Goal: Information Seeking & Learning: Learn about a topic

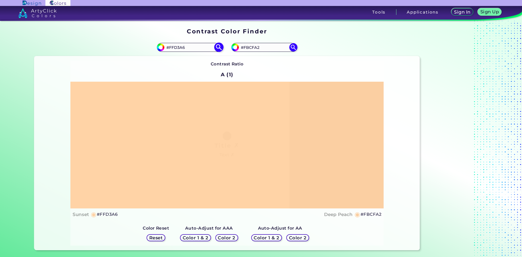
drag, startPoint x: 185, startPoint y: 47, endPoint x: 171, endPoint y: 47, distance: 13.6
click at [171, 47] on input "#FFD3A6" at bounding box center [189, 47] width 51 height 7
type input "#Ffd6aa"
click at [218, 46] on img at bounding box center [219, 48] width 10 height 10
type input "#ffd6aa"
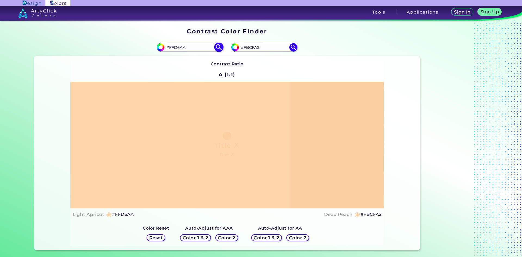
drag, startPoint x: 189, startPoint y: 48, endPoint x: 172, endPoint y: 45, distance: 17.1
click at [172, 45] on input "#FFD6AA" at bounding box center [189, 47] width 51 height 7
type input "#Ffd3a3"
type input "#ffd3a3"
type input "#FFD1a1"
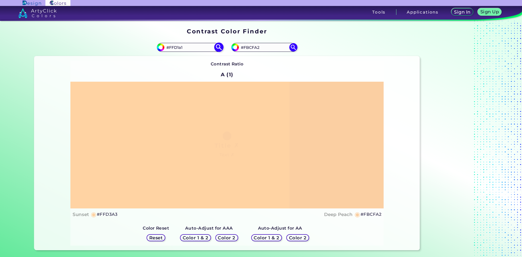
type input "#ffd1a1"
type input "#FFD3a3"
type input "#ffd3a3"
type input "#FFD3A3"
drag, startPoint x: 264, startPoint y: 48, endPoint x: 244, endPoint y: 48, distance: 20.1
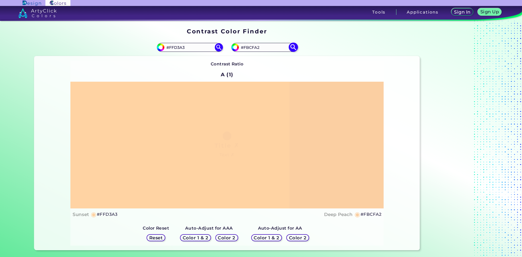
click at [244, 48] on input "#FBCFA2" at bounding box center [264, 47] width 51 height 7
type input "#fed2aa"
click at [292, 47] on img at bounding box center [293, 48] width 10 height 10
type input "#fed2aa"
type input "#FED2AA"
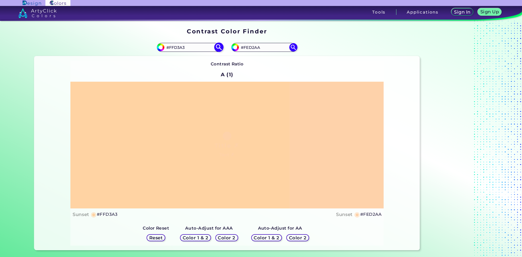
click at [179, 49] on input "#FFD3A3" at bounding box center [189, 47] width 51 height 7
click at [183, 49] on input "#FFD3A3" at bounding box center [189, 47] width 51 height 7
type input "#FFD3A6"
click at [219, 46] on img at bounding box center [219, 48] width 10 height 10
type input "#ffd3a6"
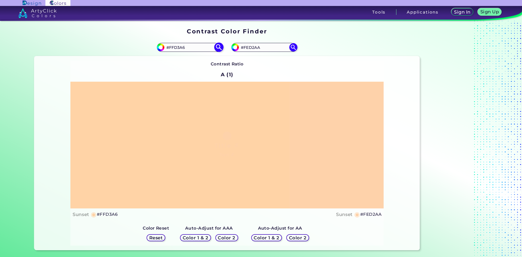
click at [183, 47] on input "#FFD3A6" at bounding box center [189, 47] width 51 height 7
click at [177, 47] on input "#FFD3A4" at bounding box center [189, 47] width 51 height 7
type input "#FFD4A4"
click at [217, 48] on img at bounding box center [219, 48] width 10 height 10
type input "#ffd4a4"
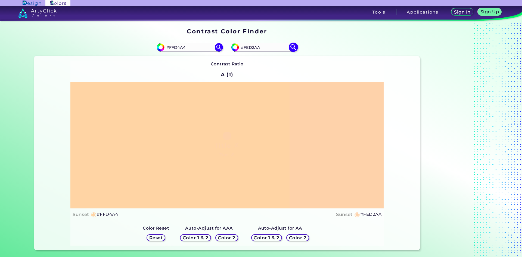
drag, startPoint x: 265, startPoint y: 47, endPoint x: 245, endPoint y: 48, distance: 20.7
click at [245, 48] on input "#FED2AA" at bounding box center [264, 47] width 51 height 7
type input "#ffd6aa"
type input "#FFD6AA"
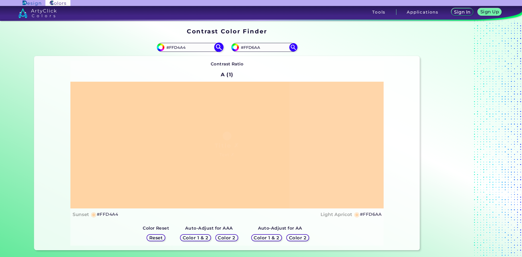
click at [183, 48] on input "#FFD4A4" at bounding box center [189, 47] width 51 height 7
click at [179, 48] on input "#FFD4A3" at bounding box center [189, 47] width 51 height 7
type input "#FFD3A3"
click at [216, 49] on img at bounding box center [219, 48] width 10 height 10
type input "#ffd3a3"
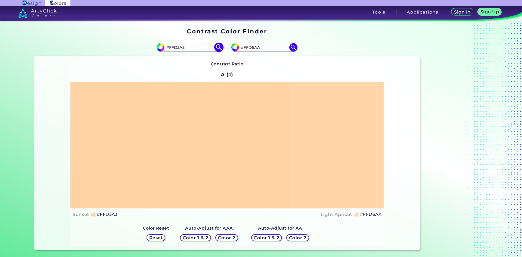
drag, startPoint x: 184, startPoint y: 49, endPoint x: 178, endPoint y: 49, distance: 6.5
click at [178, 49] on input "#FFD3A3" at bounding box center [189, 47] width 51 height 7
type input "#FFD1a1"
click at [218, 48] on img at bounding box center [219, 48] width 10 height 10
type input "#ffd1a1"
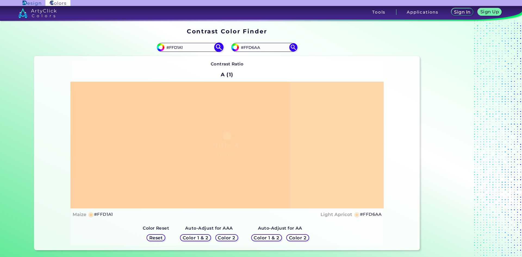
drag, startPoint x: 183, startPoint y: 48, endPoint x: 178, endPoint y: 48, distance: 5.2
click at [178, 48] on input "#FFD1A1" at bounding box center [189, 47] width 51 height 7
type input "#FFD3a3"
click at [219, 49] on img at bounding box center [219, 48] width 10 height 10
type input "#ffd3a3"
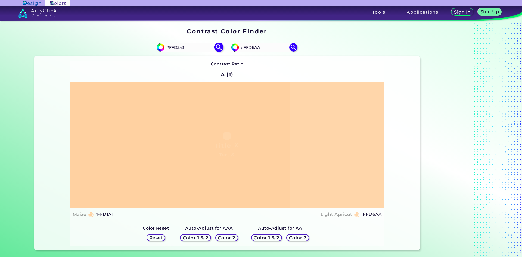
type input "#FFD3A3"
drag, startPoint x: 267, startPoint y: 49, endPoint x: 247, endPoint y: 48, distance: 20.1
click at [247, 48] on input "#FFD6AA" at bounding box center [264, 47] width 51 height 7
type input "#Fed2aa"
click at [294, 50] on img at bounding box center [293, 48] width 10 height 10
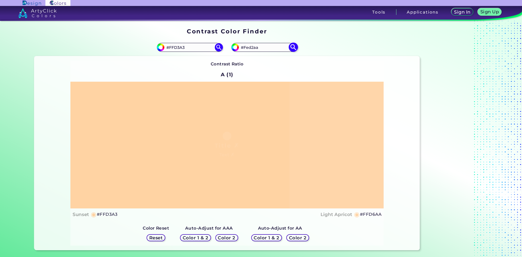
type input "#fed2aa"
type input "#FED2AA"
drag, startPoint x: 186, startPoint y: 48, endPoint x: 178, endPoint y: 48, distance: 8.2
click at [178, 48] on input "#FFD3A3" at bounding box center [189, 47] width 51 height 7
type input "#FFD1a1"
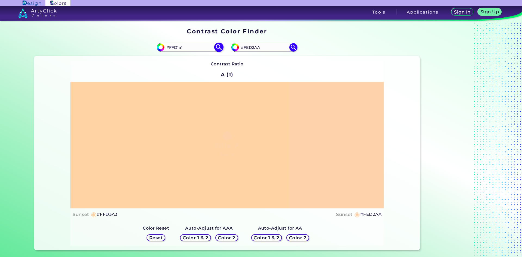
click at [219, 46] on img at bounding box center [219, 48] width 10 height 10
type input "#ffd1a1"
click at [171, 49] on input "#FFD1A1" at bounding box center [189, 47] width 51 height 7
type input "#FcD1A1"
click at [217, 48] on img at bounding box center [219, 48] width 10 height 10
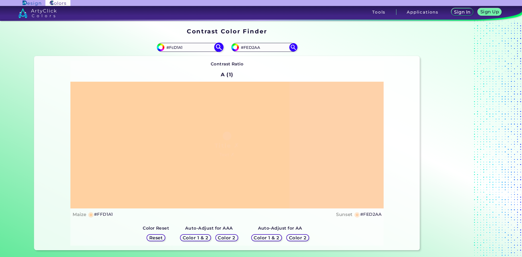
type input "#fcd1a1"
click at [182, 47] on input "#FCD1A1" at bounding box center [189, 47] width 51 height 7
type input "#FCD1A0"
click at [219, 46] on img at bounding box center [219, 48] width 10 height 10
type input "#fcd1a0"
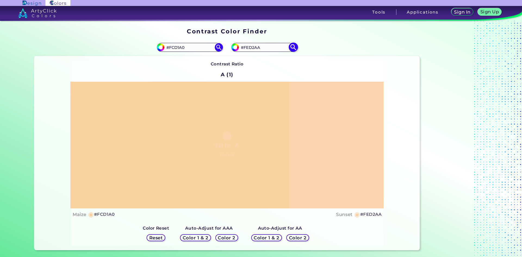
drag, startPoint x: 266, startPoint y: 46, endPoint x: 244, endPoint y: 48, distance: 21.8
click at [244, 48] on input "#FED2AA" at bounding box center [264, 47] width 51 height 7
type input "#fbcfa2"
type input "#FBCFA2"
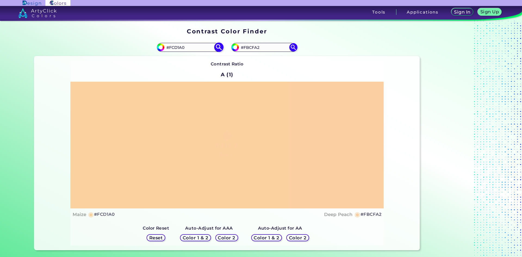
drag, startPoint x: 191, startPoint y: 48, endPoint x: 172, endPoint y: 49, distance: 18.5
click at [172, 49] on input "#FCD1A0" at bounding box center [189, 47] width 51 height 7
type input "#Ffd1a1"
click at [217, 48] on img at bounding box center [219, 48] width 10 height 10
type input "#ffd1a1"
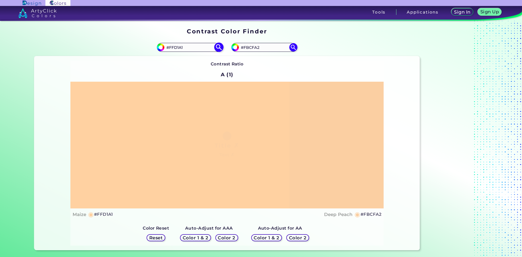
click at [173, 49] on input "#FFD1A1" at bounding box center [189, 47] width 51 height 7
type input "#FdD1A1"
click at [219, 48] on img at bounding box center [219, 48] width 10 height 10
type input "#fdd1a1"
drag, startPoint x: 176, startPoint y: 51, endPoint x: 172, endPoint y: 51, distance: 4.1
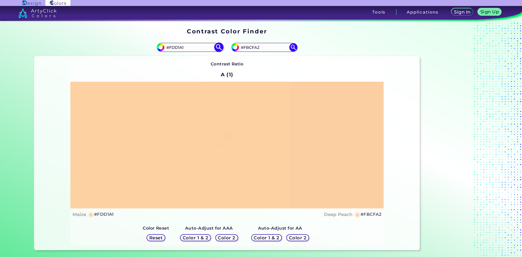
click at [172, 51] on input "#FDD1A1" at bounding box center [189, 47] width 51 height 7
type input "#FfD1A1"
click at [219, 48] on img at bounding box center [219, 48] width 10 height 10
type input "#ffd1a1"
drag, startPoint x: 193, startPoint y: 49, endPoint x: 172, endPoint y: 48, distance: 21.5
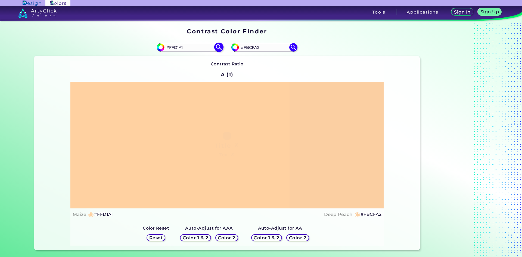
click at [172, 48] on input "#FFD1A1" at bounding box center [189, 47] width 51 height 7
type input "#Fecfa3"
type input "#fecfa3"
drag, startPoint x: 193, startPoint y: 47, endPoint x: 173, endPoint y: 48, distance: 20.7
click at [173, 48] on input "#FECFA3" at bounding box center [189, 47] width 51 height 7
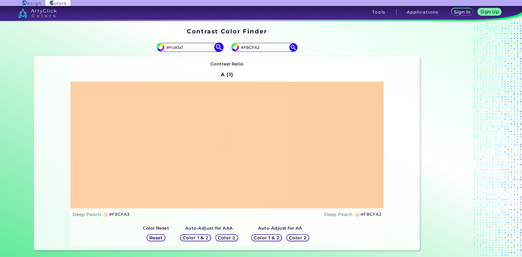
type input "#Fcd0a1"
type input "#fcd0a1"
drag, startPoint x: 188, startPoint y: 50, endPoint x: 172, endPoint y: 50, distance: 15.8
click at [172, 50] on input "#FCD0A1" at bounding box center [189, 47] width 51 height 7
type input "#Fedb70"
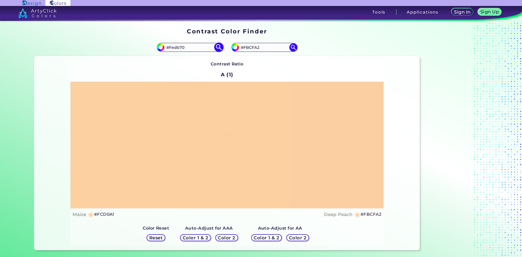
click at [220, 47] on img at bounding box center [219, 48] width 10 height 10
type input "#fedb70"
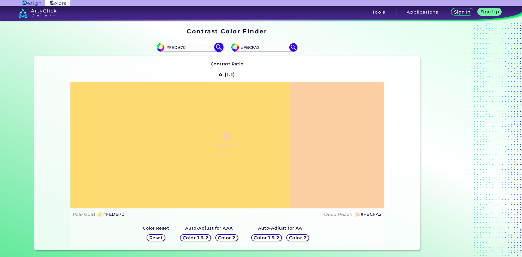
drag, startPoint x: 188, startPoint y: 49, endPoint x: 178, endPoint y: 49, distance: 9.8
click at [178, 49] on input "#FEDB70" at bounding box center [189, 47] width 51 height 7
type input "#FED7b0"
click at [220, 45] on img at bounding box center [219, 48] width 10 height 10
type input "#fed7b0"
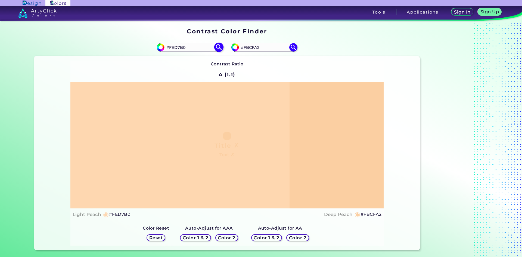
drag, startPoint x: 194, startPoint y: 49, endPoint x: 173, endPoint y: 47, distance: 21.0
click at [173, 47] on input "#FED7B0" at bounding box center [189, 47] width 51 height 7
type input "#Ffd6aa"
click at [220, 50] on img at bounding box center [219, 48] width 10 height 10
type input "#ffd6aa"
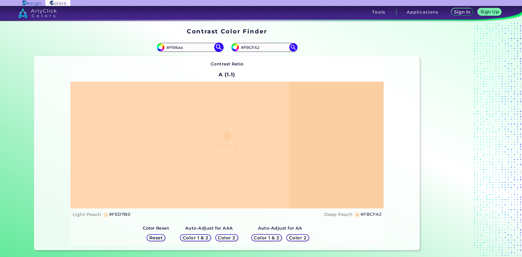
type input "#FFD6AA"
drag, startPoint x: 264, startPoint y: 48, endPoint x: 246, endPoint y: 48, distance: 17.4
click at [246, 48] on input "#FBCFA2" at bounding box center [264, 47] width 51 height 7
type input "#Ffd7a8"
click at [291, 46] on img at bounding box center [293, 48] width 10 height 10
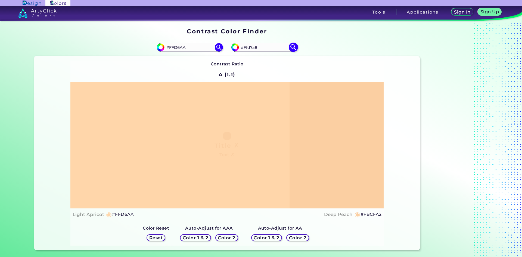
type input "#ffd7a8"
type input "#FFD7A8"
drag, startPoint x: 189, startPoint y: 46, endPoint x: 172, endPoint y: 46, distance: 16.6
click at [172, 46] on input "#FFD6AA" at bounding box center [189, 47] width 51 height 7
type input "#Fbd1a1"
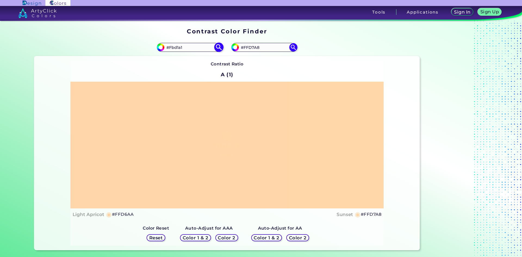
click at [220, 49] on img at bounding box center [219, 48] width 10 height 10
type input "#fbd1a1"
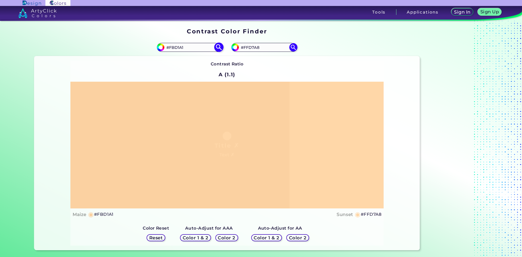
click at [172, 48] on input "#FBD1A1" at bounding box center [189, 47] width 51 height 7
type input "#FfD1A1"
click at [220, 46] on img at bounding box center [219, 48] width 10 height 10
type input "#ffd1a1"
type input "#FFD1A1"
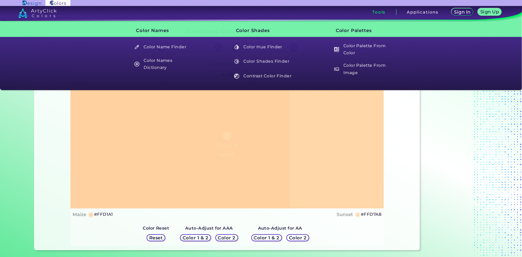
click at [106, 231] on div "Contrast Ratio A (1) Title ✗ Text ✗ Maize ◉ #FFD1A1 Sunset ◉" at bounding box center [226, 153] width 313 height 185
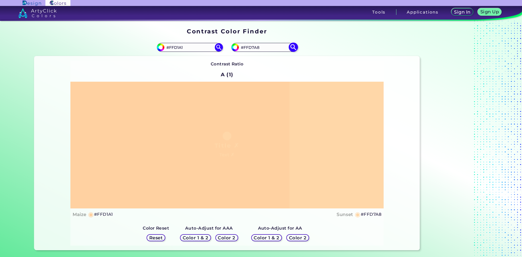
drag, startPoint x: 263, startPoint y: 48, endPoint x: 247, endPoint y: 47, distance: 16.1
click at [247, 47] on input "#FFD7A8" at bounding box center [264, 47] width 51 height 7
type input "#Fbcfa2"
click at [294, 48] on img at bounding box center [293, 48] width 10 height 10
type input "#fbcfa2"
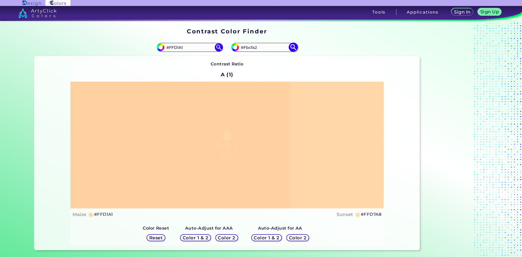
type input "#FBCFA2"
click at [181, 48] on input "#FFD1A1" at bounding box center [189, 47] width 51 height 7
drag, startPoint x: 187, startPoint y: 48, endPoint x: 178, endPoint y: 48, distance: 9.3
click at [178, 48] on input "#FFD1A1" at bounding box center [189, 47] width 51 height 7
type input "#FFD3a3"
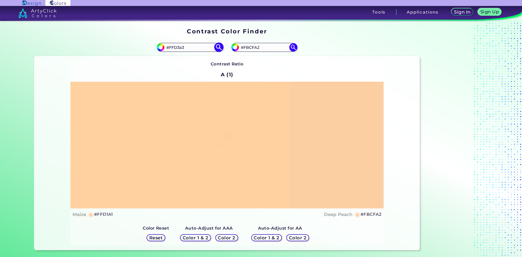
click at [217, 46] on img at bounding box center [219, 48] width 10 height 10
type input "#ffd3a3"
drag, startPoint x: 188, startPoint y: 48, endPoint x: 178, endPoint y: 49, distance: 9.8
click at [178, 49] on input "#FFD3A3" at bounding box center [189, 47] width 51 height 7
type input "#FFD7a8"
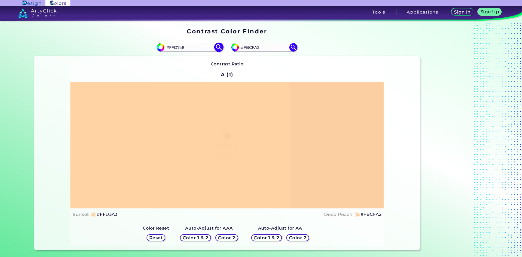
type input "#ffd7a8"
type input "#FFD3a6"
type input "#ffd3a6"
type input "#FFD3A3"
type input "#ffd3a3"
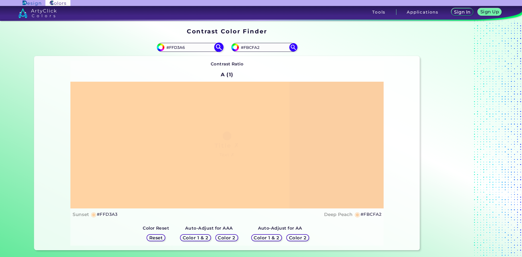
type input "#FFD3A6"
type input "#ffd3a6"
drag, startPoint x: 261, startPoint y: 47, endPoint x: 246, endPoint y: 47, distance: 14.4
click at [246, 47] on input "#FBCFA2" at bounding box center [264, 47] width 51 height 7
type input "#Ffec3f"
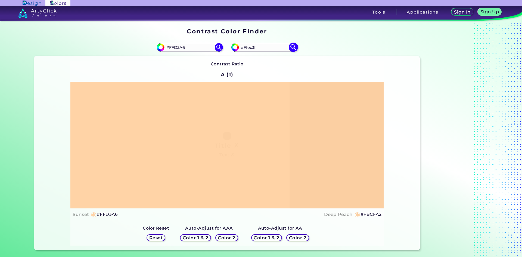
click at [293, 48] on img at bounding box center [293, 48] width 10 height 10
type input "#ffec3f"
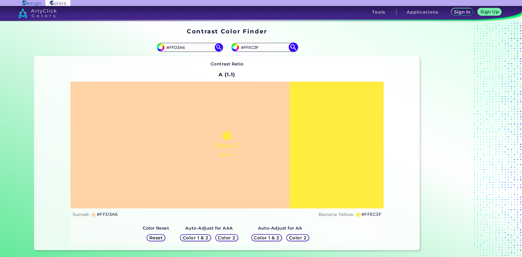
drag, startPoint x: 255, startPoint y: 48, endPoint x: 252, endPoint y: 48, distance: 3.0
click at [252, 48] on input "#FFEC3F" at bounding box center [264, 47] width 51 height 7
type input "#FFE3cF"
click at [295, 47] on img at bounding box center [293, 48] width 10 height 10
type input "#ffe3cf"
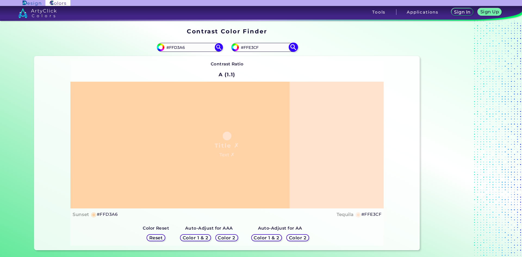
drag, startPoint x: 263, startPoint y: 47, endPoint x: 246, endPoint y: 47, distance: 17.4
click at [246, 47] on input "#FFE3CF" at bounding box center [264, 47] width 51 height 7
type input "#Fecf9c"
click at [294, 46] on img at bounding box center [293, 48] width 10 height 10
type input "#fecf9c"
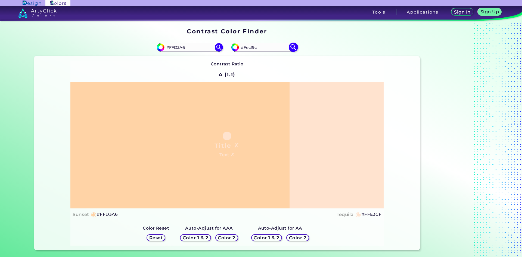
type input "#FECF9C"
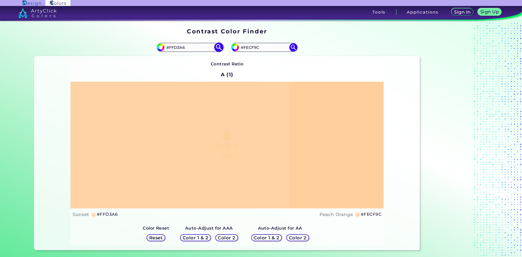
drag, startPoint x: 194, startPoint y: 47, endPoint x: 172, endPoint y: 49, distance: 21.8
click at [172, 49] on input "#FFD3A6" at bounding box center [189, 47] width 51 height 7
type input "#Fbcfa2"
type input "#fbcfa2"
type input "#FBCFA2"
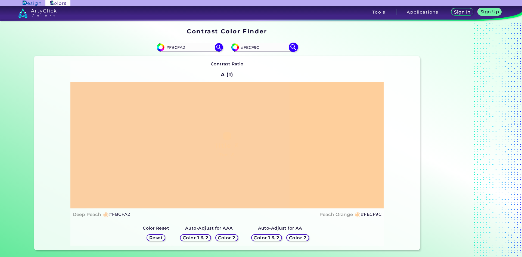
drag, startPoint x: 260, startPoint y: 47, endPoint x: 247, endPoint y: 47, distance: 12.8
click at [247, 47] on input "#FECF9C" at bounding box center [264, 47] width 51 height 7
type input "#Ffd7a8"
type input "#ffd7a8"
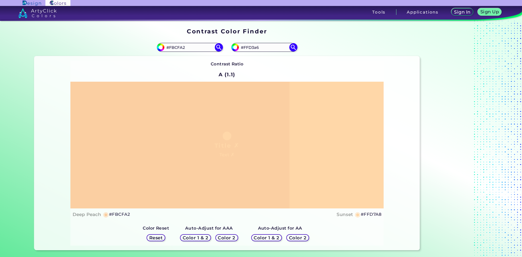
type input "#FFD3a6"
type input "#ffd3a6"
drag, startPoint x: 261, startPoint y: 48, endPoint x: 247, endPoint y: 49, distance: 14.2
click at [247, 49] on input "#FFD3A6" at bounding box center [264, 47] width 51 height 7
type input "#Fed2aa"
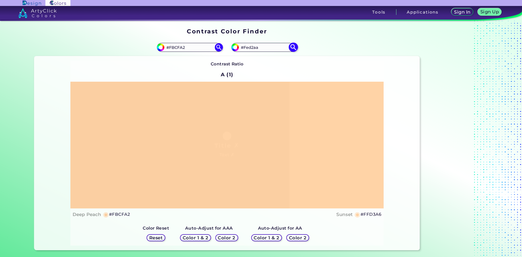
click at [292, 45] on img at bounding box center [293, 48] width 10 height 10
type input "#fed2aa"
drag, startPoint x: 262, startPoint y: 49, endPoint x: 253, endPoint y: 49, distance: 9.2
click at [253, 49] on input "#FED2AA" at bounding box center [264, 47] width 51 height 7
type input "#FED5a6"
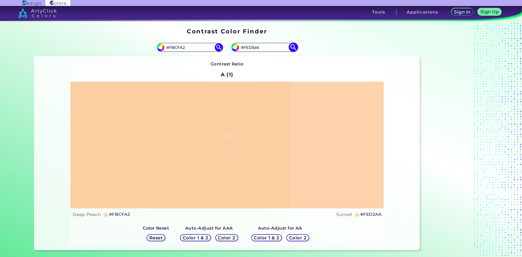
type input "#fed5a6"
type input "#FED3a4"
type input "#fed3a4"
type input "#FED3A6"
type input "#fed3a6"
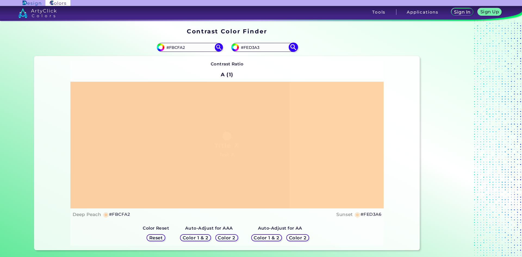
type input "#FED3A3"
type input "#fed3a3"
drag, startPoint x: 259, startPoint y: 47, endPoint x: 252, endPoint y: 47, distance: 7.3
click at [252, 47] on input "#FED3A3" at bounding box center [264, 47] width 51 height 7
click at [246, 46] on input "#FED1a1" at bounding box center [264, 47] width 51 height 7
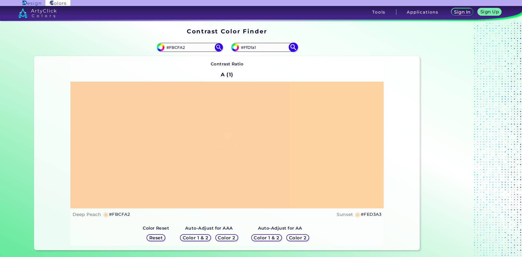
type input "#FfD1a1"
click at [293, 47] on img at bounding box center [293, 48] width 10 height 10
type input "#ffd1a1"
drag, startPoint x: 259, startPoint y: 49, endPoint x: 251, endPoint y: 50, distance: 7.6
click at [251, 50] on input "#FFD1A1" at bounding box center [264, 47] width 51 height 7
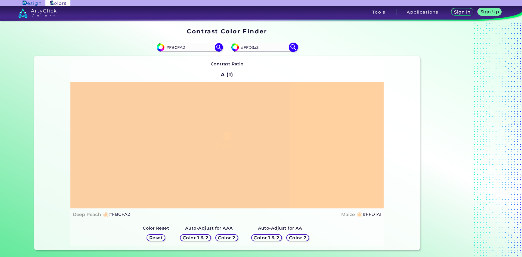
type input "#FFD3a3"
type input "#ffd3a3"
drag, startPoint x: 263, startPoint y: 50, endPoint x: 247, endPoint y: 50, distance: 16.3
click at [247, 50] on input "#FFD3A3" at bounding box center [264, 47] width 51 height 7
type input "#Fed2aa"
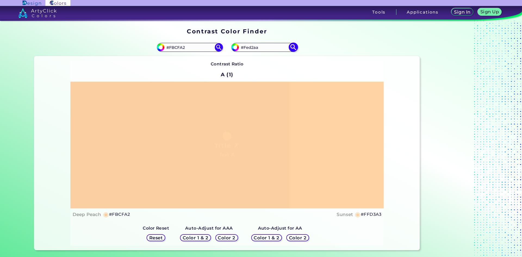
type input "#fed2aa"
drag, startPoint x: 261, startPoint y: 46, endPoint x: 252, endPoint y: 47, distance: 9.0
click at [252, 47] on input "#FED2AA" at bounding box center [264, 47] width 51 height 7
type input "#Ffd3a3"
type input "#ffd3a3"
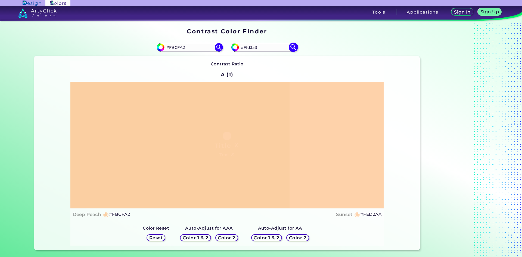
type input "#FFD3A3"
